Goal: Task Accomplishment & Management: Use online tool/utility

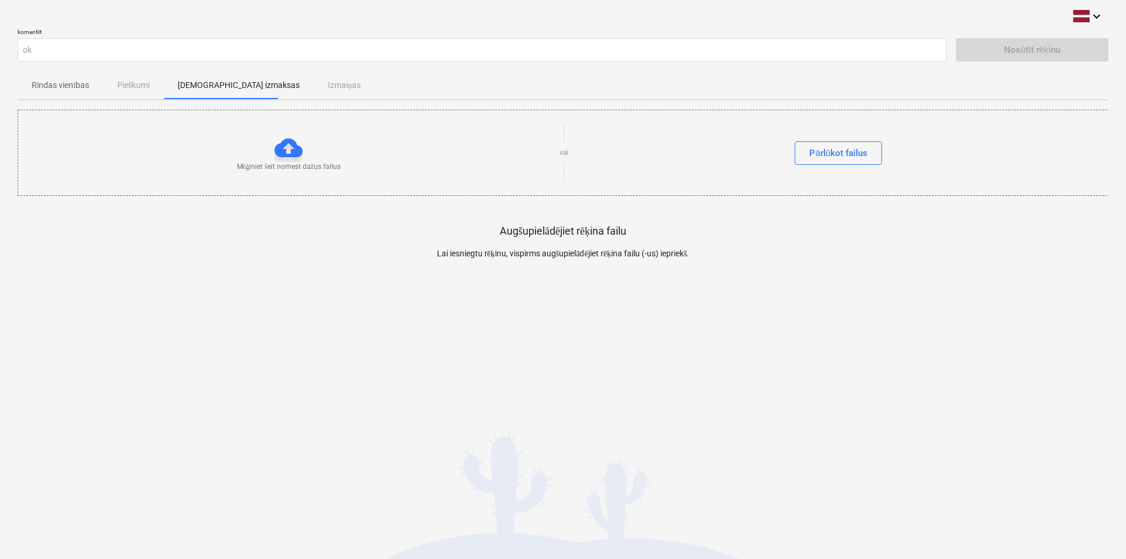
click at [62, 83] on p "Rindas vienības" at bounding box center [60, 85] width 57 height 12
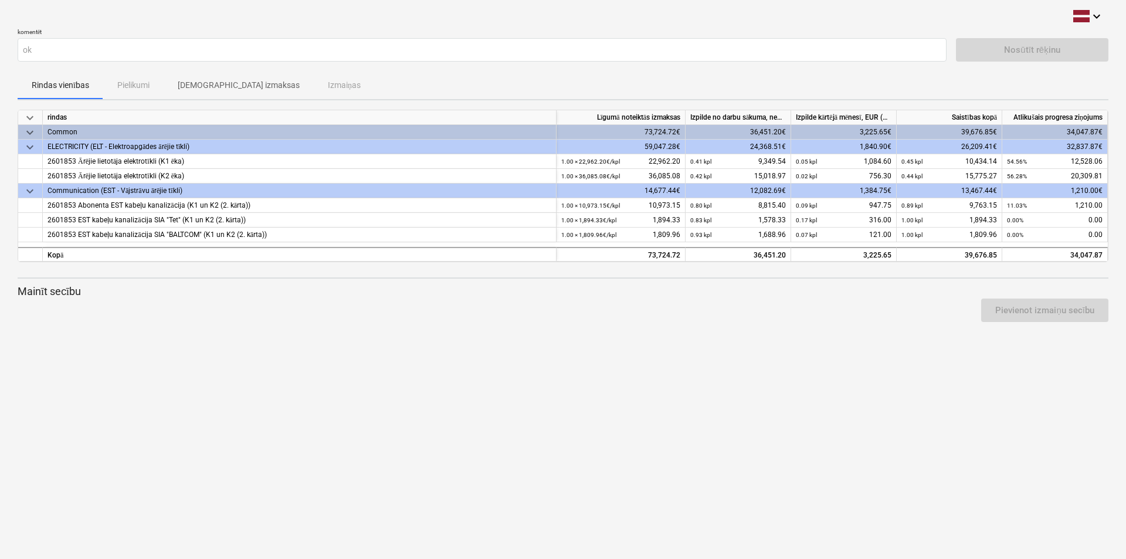
click at [239, 88] on p "[DEMOGRAPHIC_DATA] izmaksas" at bounding box center [239, 85] width 122 height 12
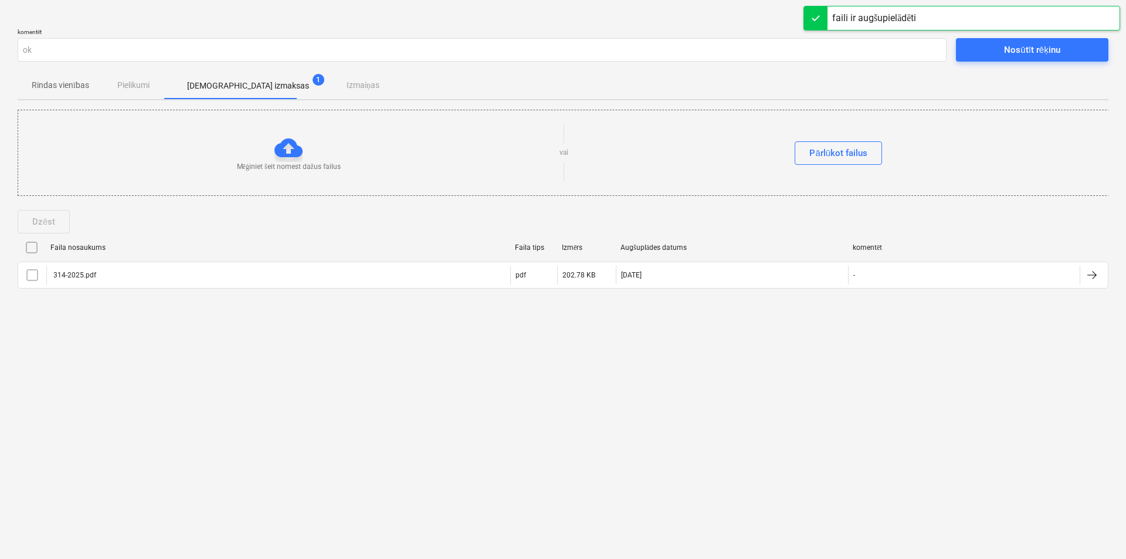
click at [1036, 51] on div "Nosūtīt rēķinu" at bounding box center [1032, 49] width 56 height 15
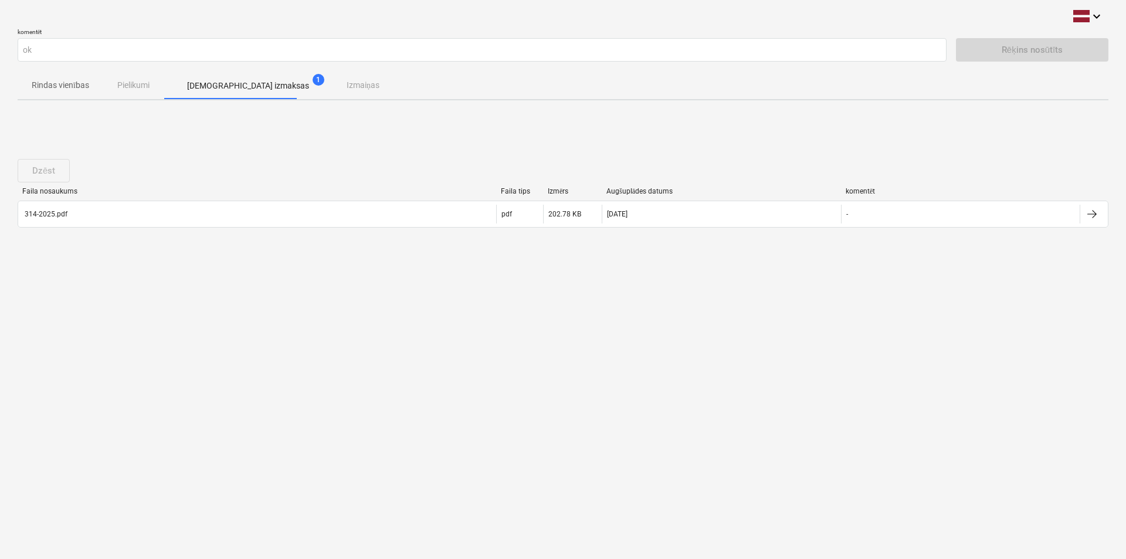
click at [45, 84] on p "Rindas vienības" at bounding box center [60, 85] width 57 height 12
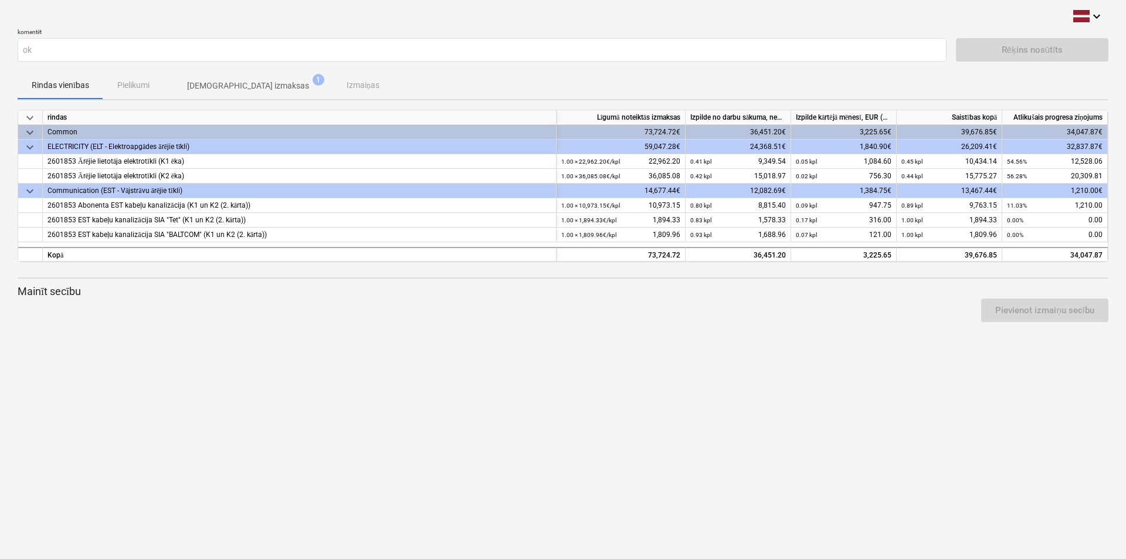
click at [219, 86] on p "[DEMOGRAPHIC_DATA] izmaksas" at bounding box center [248, 86] width 122 height 12
